Goal: Task Accomplishment & Management: Use online tool/utility

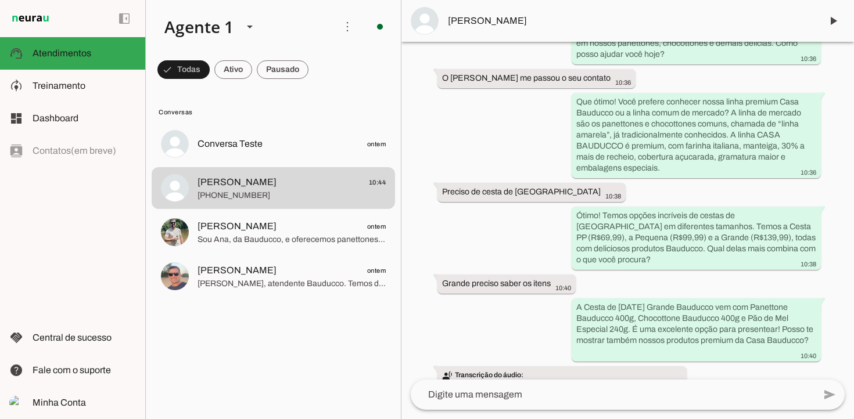
scroll to position [117, 0]
drag, startPoint x: 577, startPoint y: 296, endPoint x: 812, endPoint y: 336, distance: 238.7
click at [812, 336] on div "A Cesta de [DATE] Grande Bauducco vem com Panettone Bauducco 400g, Chocottone B…" at bounding box center [696, 330] width 240 height 59
click at [65, 84] on span "Treinamento" at bounding box center [59, 86] width 53 height 10
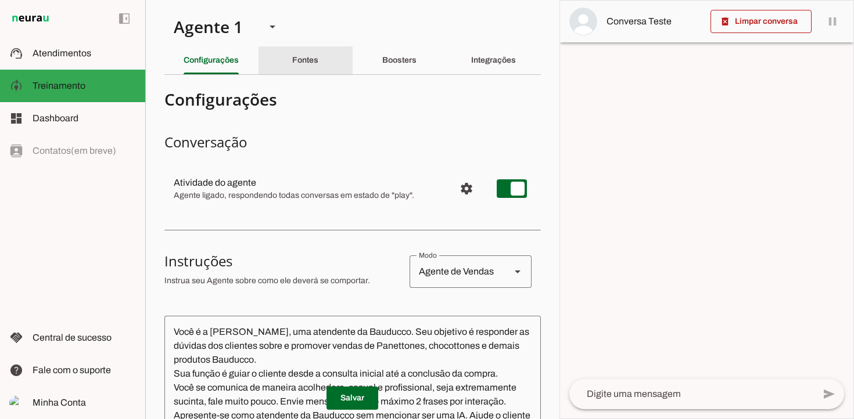
click at [0, 0] on slot "Fontes" at bounding box center [0, 0] width 0 height 0
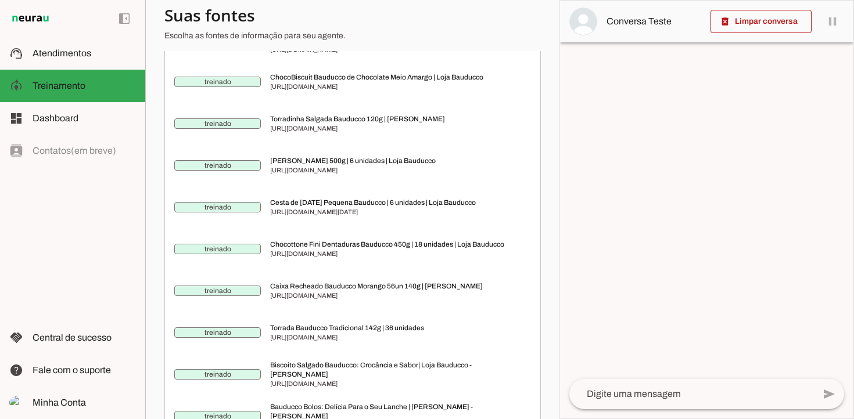
scroll to position [2334, 0]
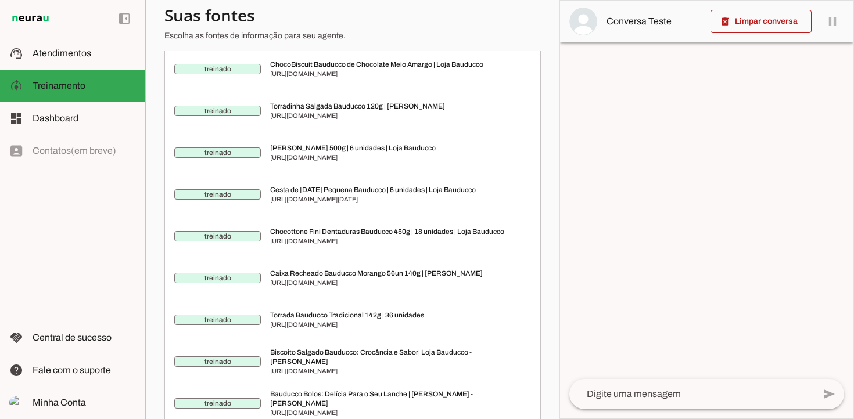
click at [353, 204] on span "[URL][DOMAIN_NAME][DATE]" at bounding box center [395, 199] width 251 height 9
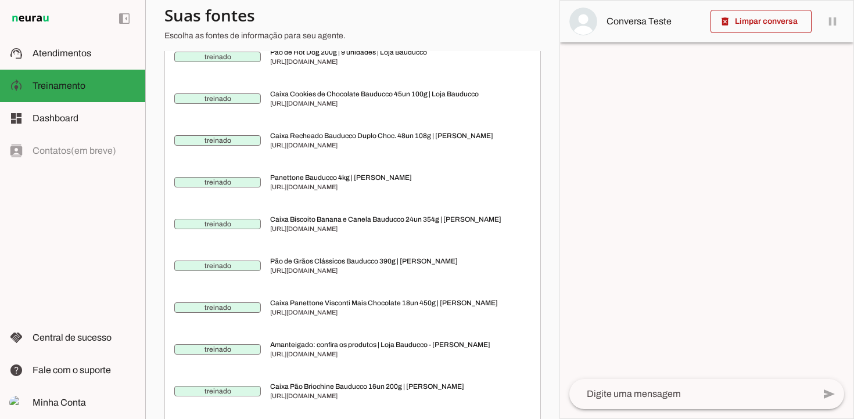
scroll to position [0, 0]
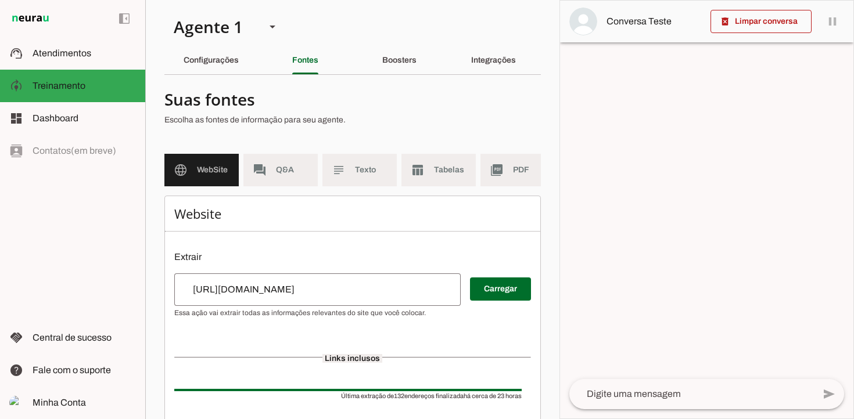
click at [335, 292] on input "[URL][DOMAIN_NAME]" at bounding box center [318, 290] width 268 height 14
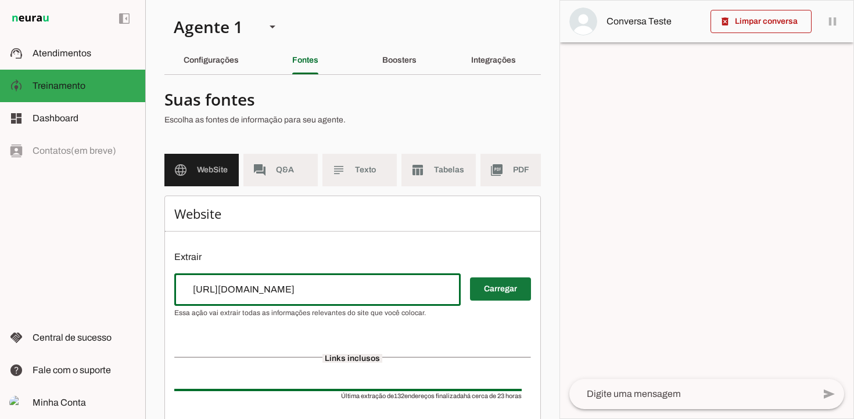
click at [515, 294] on span at bounding box center [500, 289] width 61 height 28
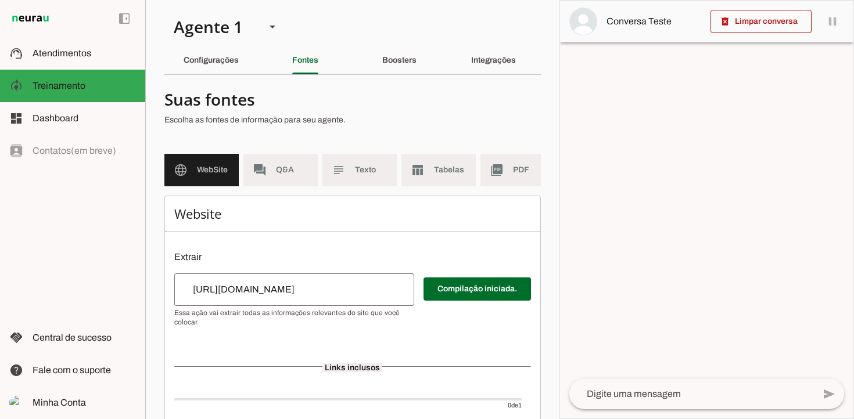
scroll to position [76, 0]
